Goal: Communication & Community: Participate in discussion

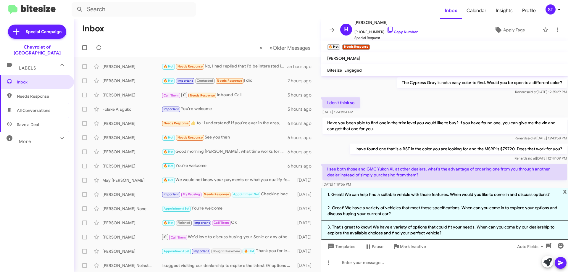
scroll to position [541, 0]
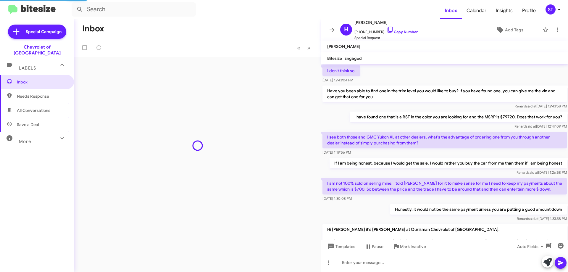
scroll to position [490, 0]
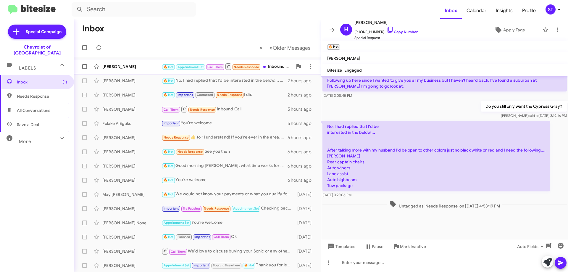
click at [138, 68] on div "[PERSON_NAME]" at bounding box center [131, 67] width 59 height 6
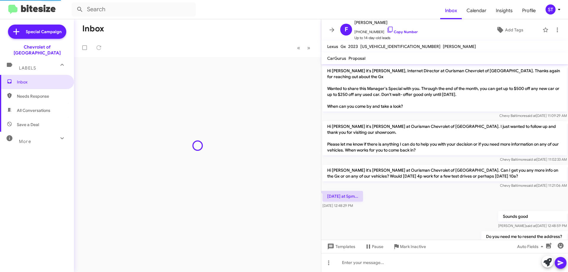
scroll to position [87, 0]
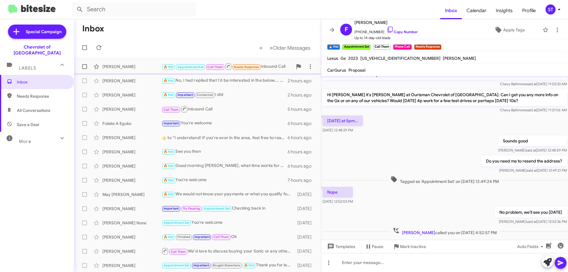
click at [144, 67] on div "Frank Sarumi" at bounding box center [131, 67] width 59 height 6
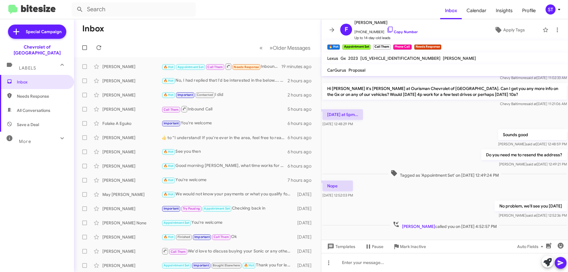
scroll to position [99, 0]
